Goal: Task Accomplishment & Management: Manage account settings

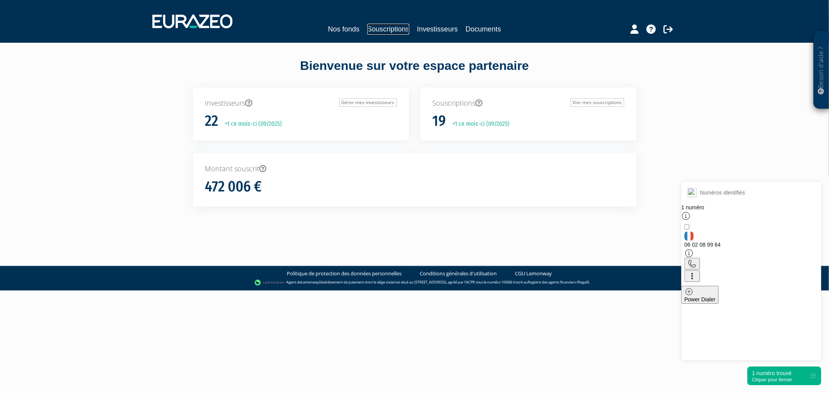
click at [379, 29] on link "Souscriptions" at bounding box center [388, 29] width 42 height 11
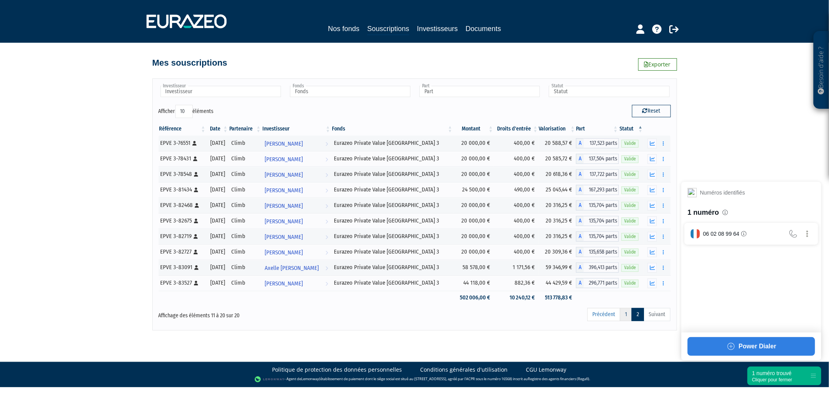
click at [627, 313] on link "1" at bounding box center [626, 314] width 12 height 13
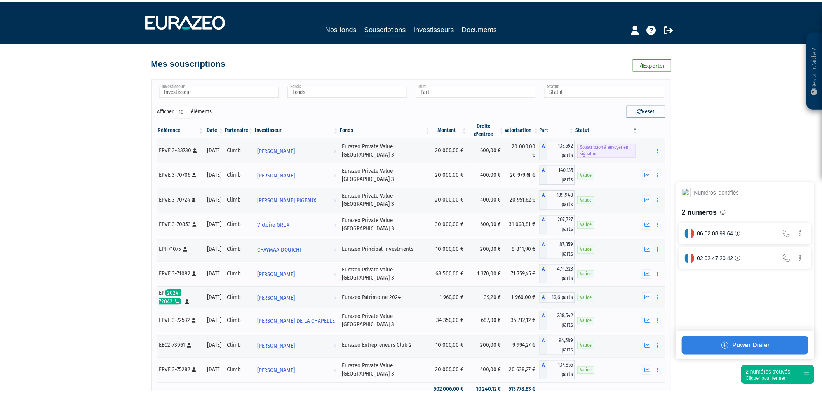
scroll to position [2, 0]
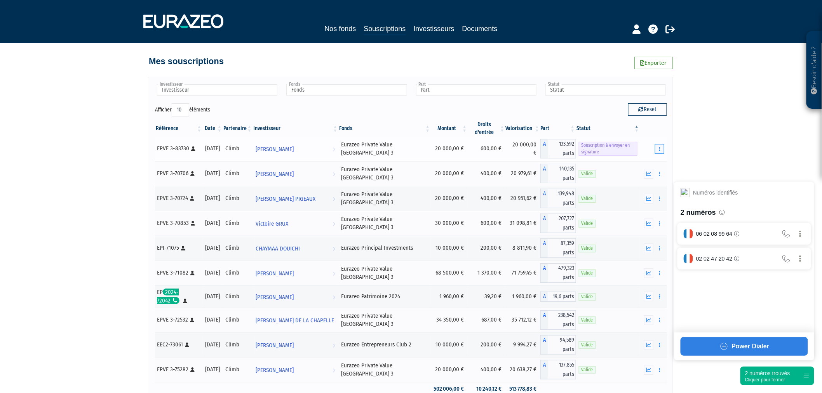
click at [664, 150] on button "button" at bounding box center [659, 149] width 9 height 10
click at [652, 162] on link "Envoyer à signer" at bounding box center [640, 163] width 44 height 13
click at [751, 382] on div "Cliquer pour fermer" at bounding box center [767, 379] width 45 height 5
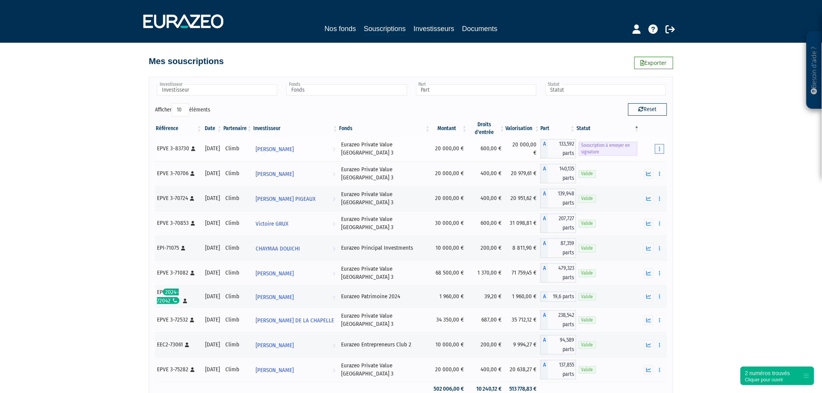
click at [659, 146] on icon "button" at bounding box center [659, 148] width 1 height 5
click at [647, 162] on link "Envoyer à signer" at bounding box center [640, 163] width 44 height 13
click at [612, 141] on td "Souscription à envoyer en signature" at bounding box center [608, 150] width 64 height 25
click at [660, 152] on icon "button" at bounding box center [659, 150] width 1 height 5
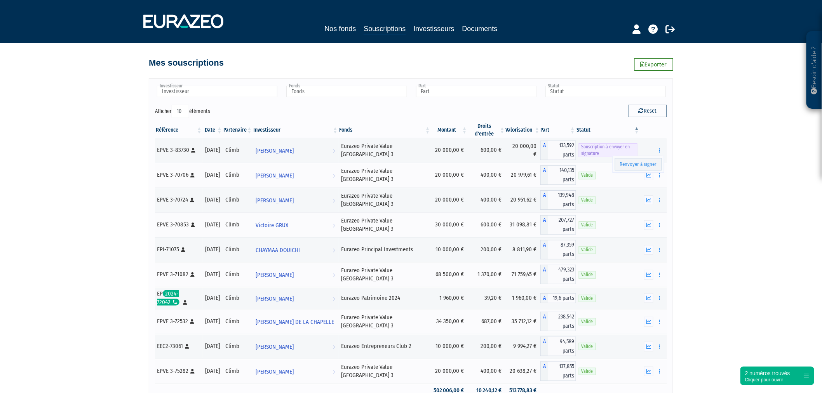
click at [689, 160] on div "Besoin d'aide ? × J'ai besoin d'aide Si vous avez une question à propos du fonc…" at bounding box center [411, 211] width 822 height 423
click at [83, 122] on div "Besoin d'aide ? × J'ai besoin d'aide Si vous avez une question à propos du fonc…" at bounding box center [411, 211] width 822 height 423
